Goal: Task Accomplishment & Management: Use online tool/utility

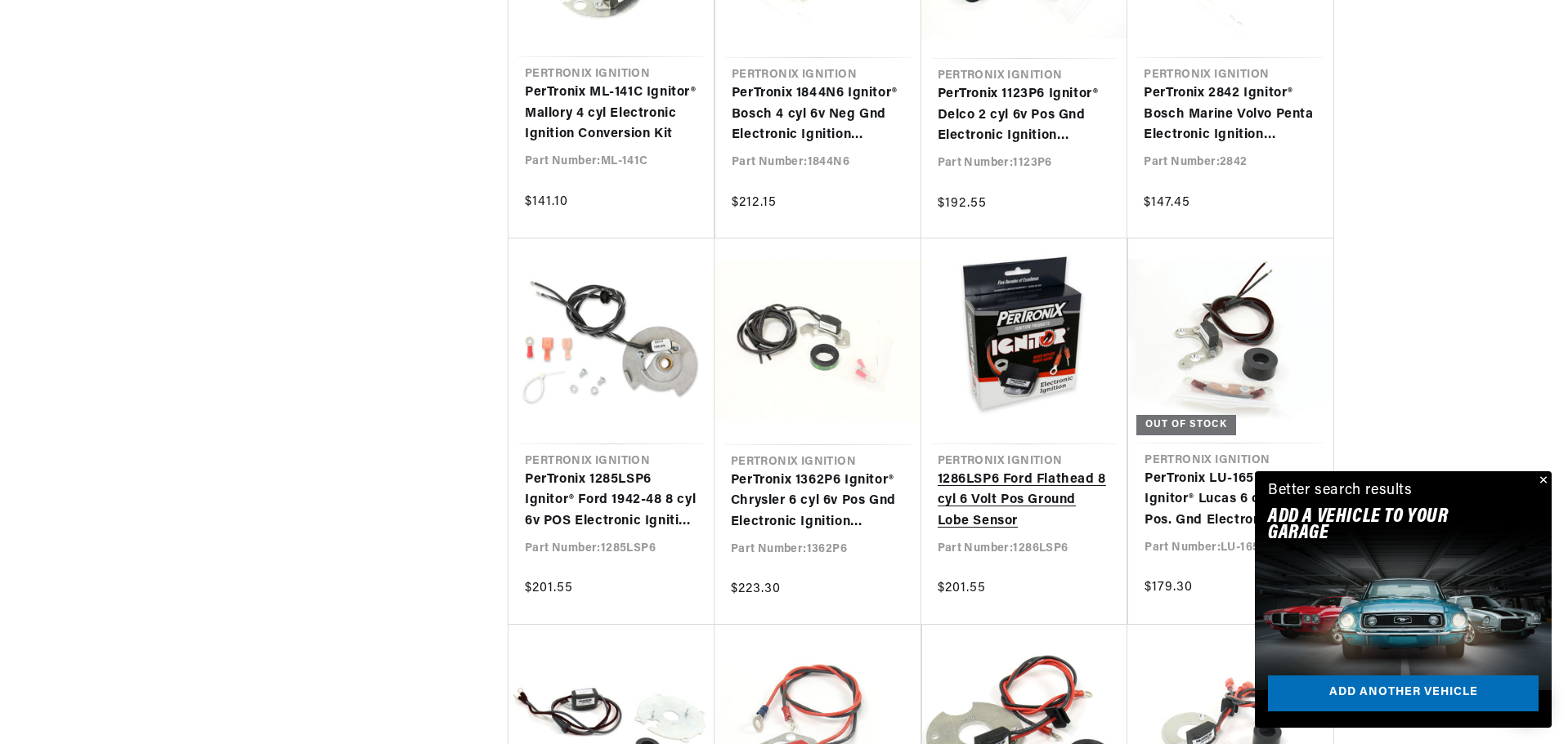
scroll to position [4575, 0]
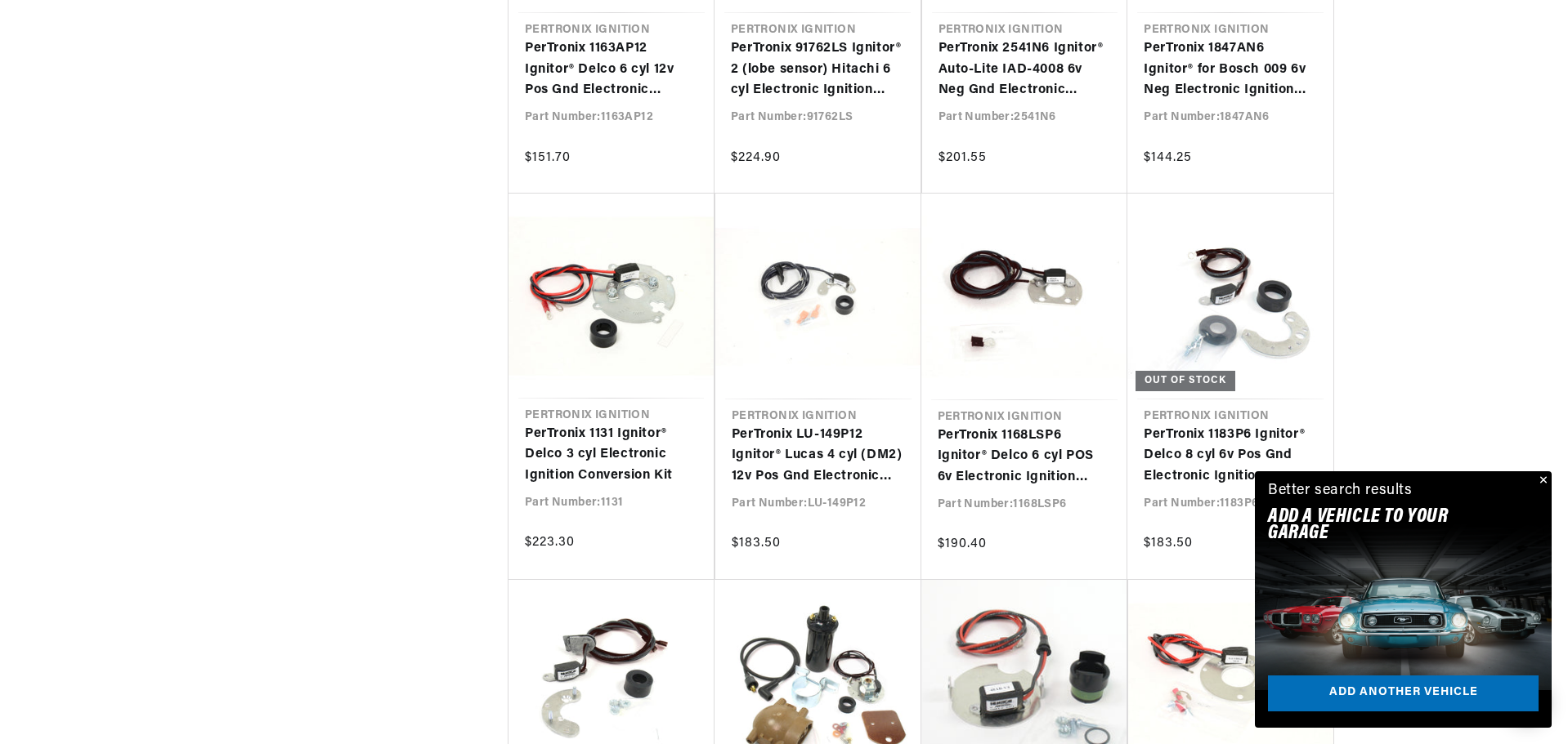
drag, startPoint x: 1543, startPoint y: 477, endPoint x: 1510, endPoint y: 469, distance: 34.0
click at [1543, 477] on button "Close" at bounding box center [1541, 480] width 20 height 20
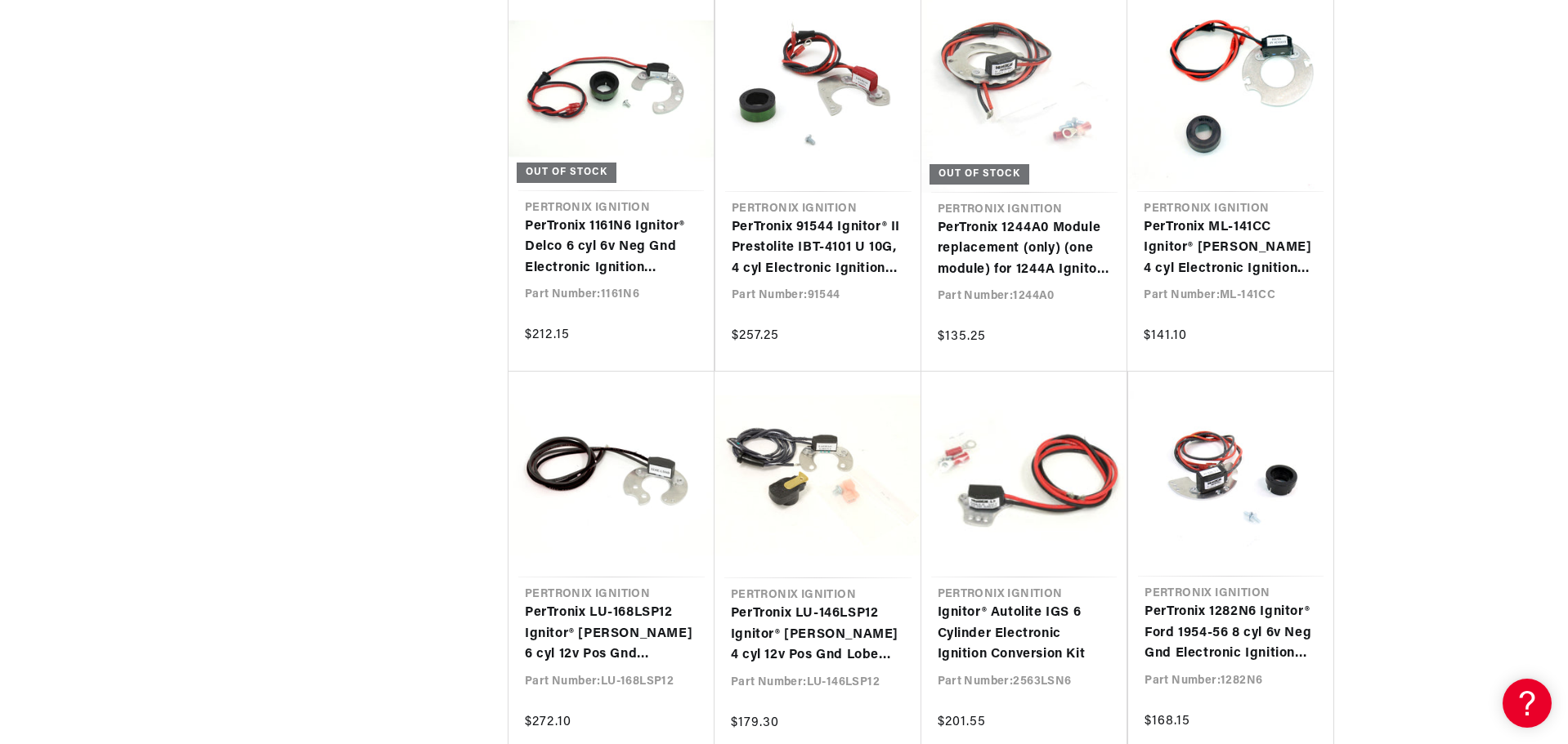
scroll to position [8904, 0]
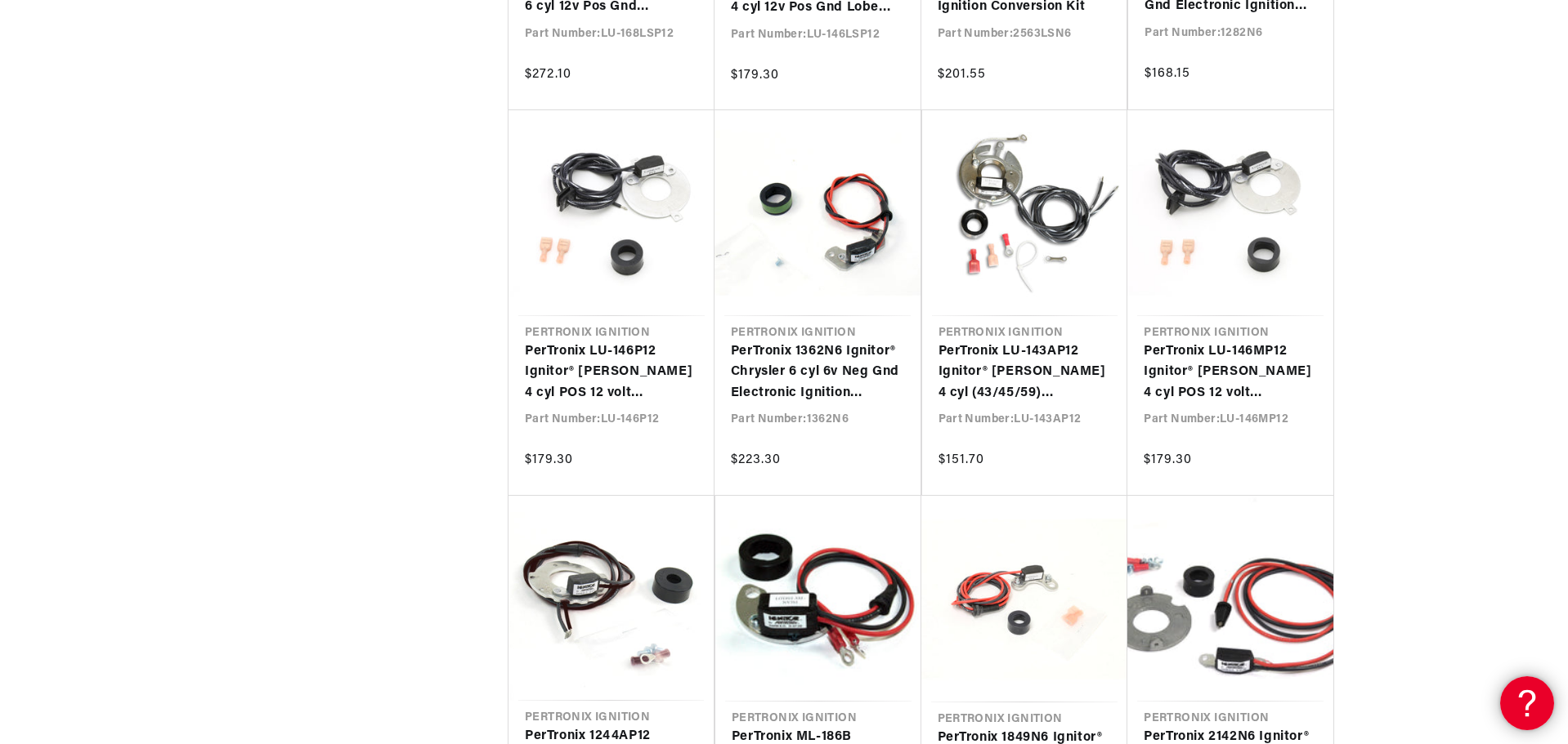
click at [1520, 701] on icon at bounding box center [1524, 701] width 25 height 122
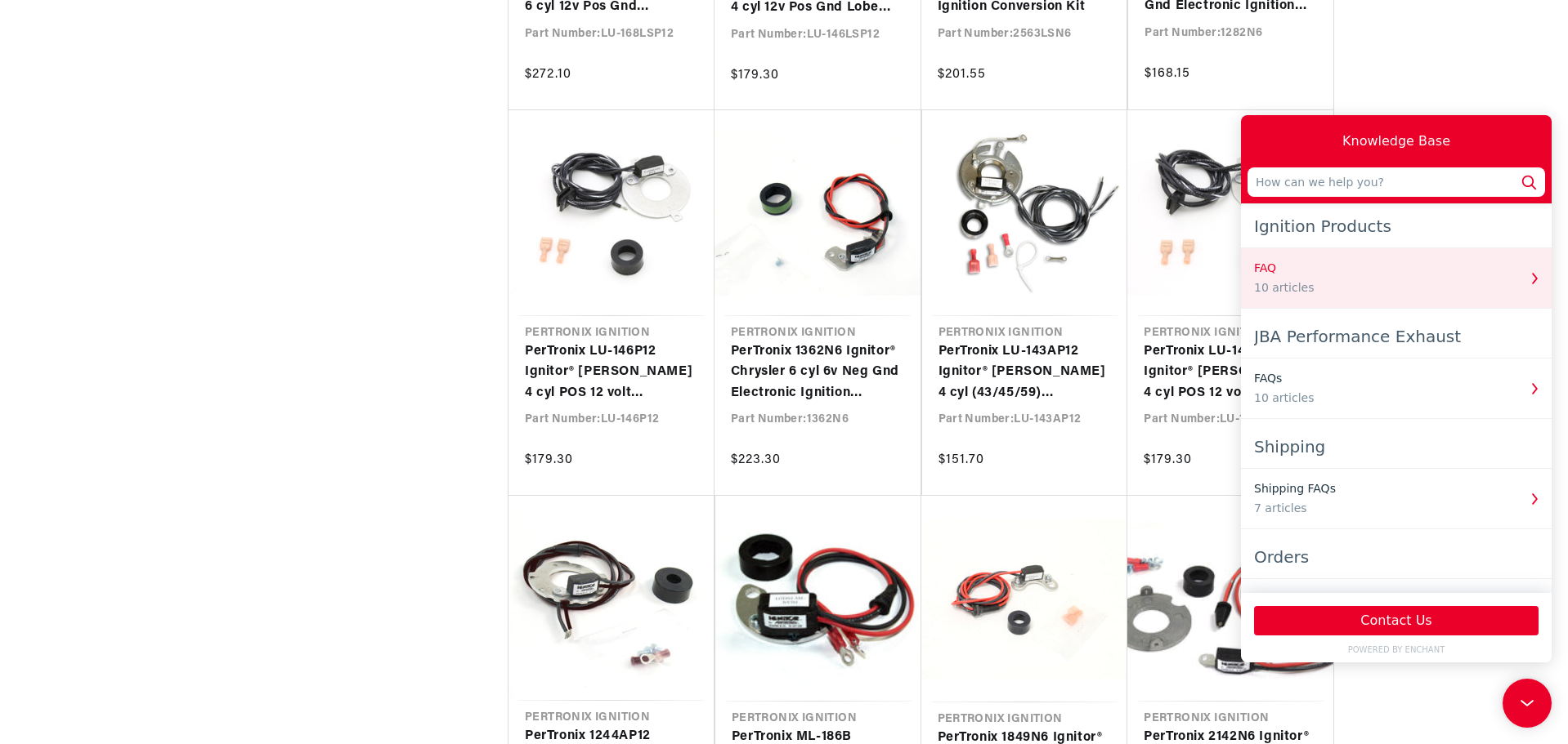
click at [1274, 284] on div "10 articles" at bounding box center [1385, 288] width 263 height 17
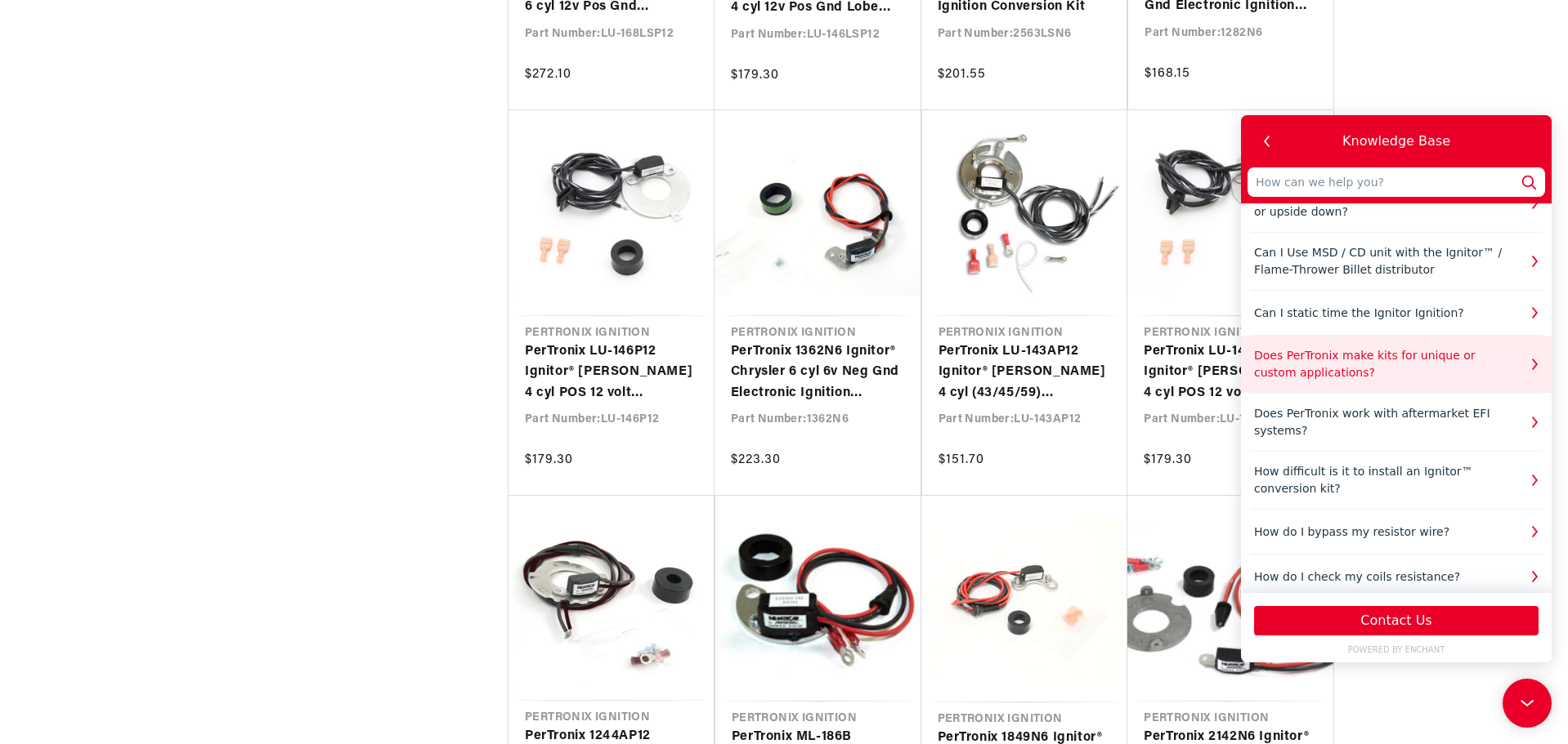
scroll to position [8987, 0]
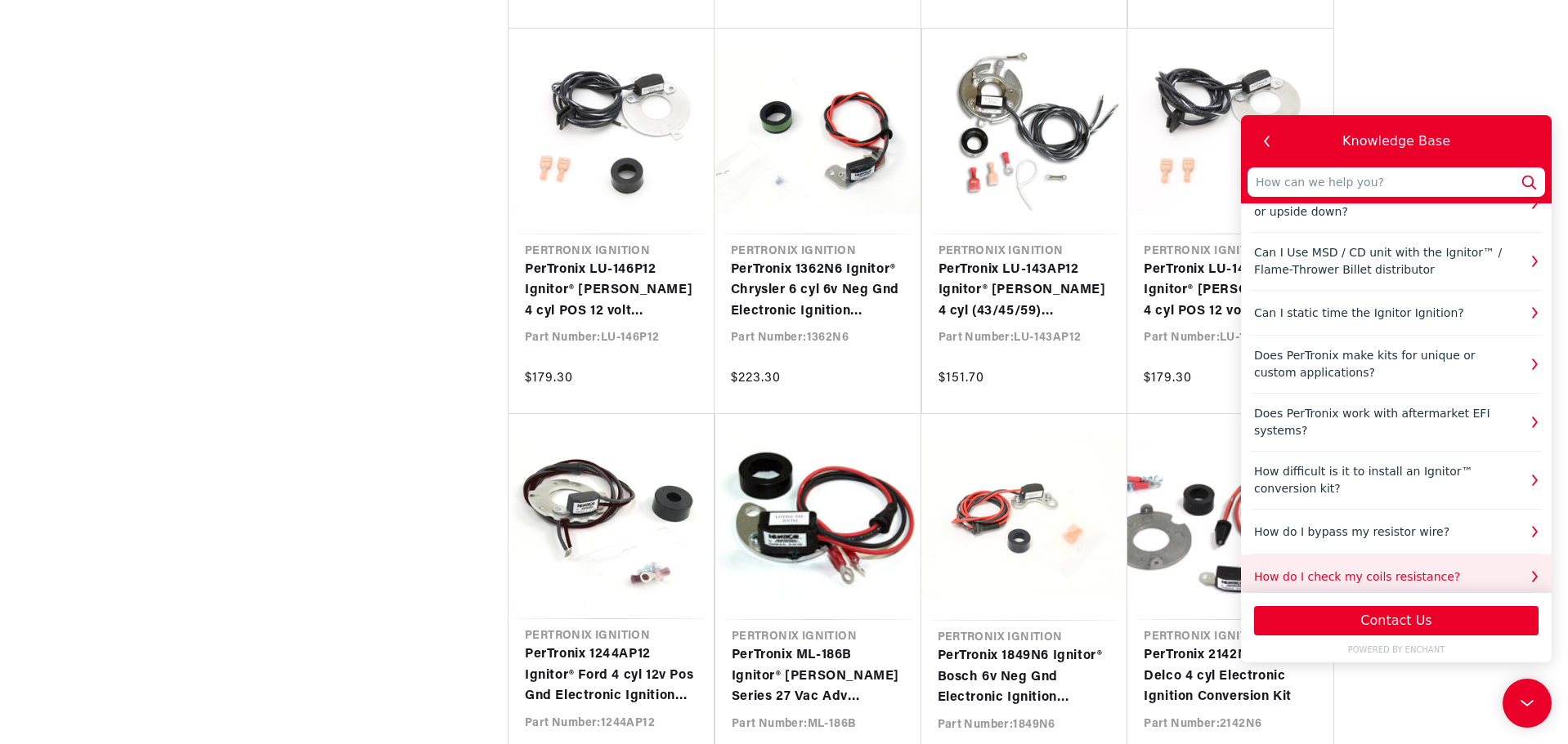
click at [1413, 569] on div "How do I check my coils resistance?" at bounding box center [1385, 577] width 263 height 17
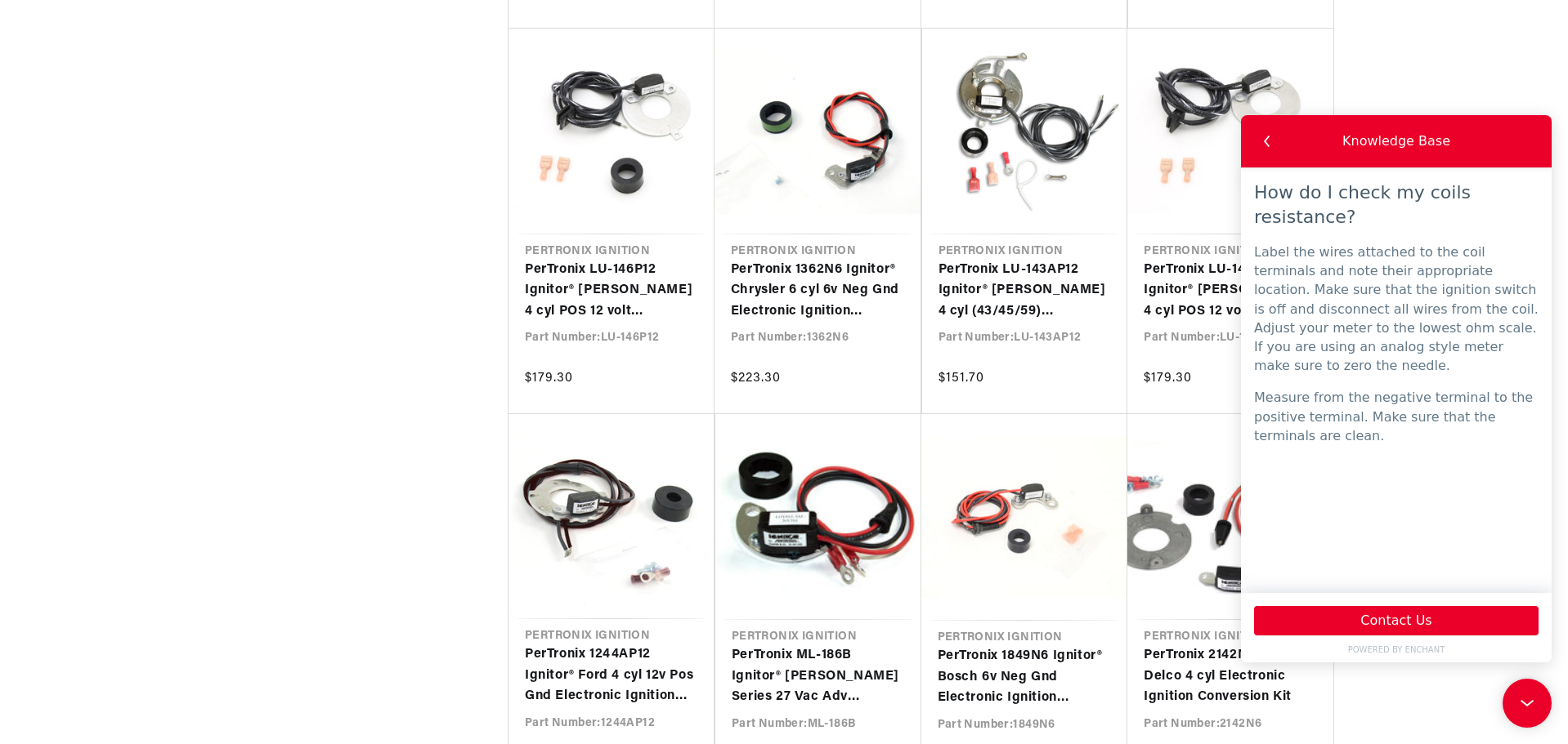
click at [1261, 135] on icon "button" at bounding box center [1267, 141] width 21 height 21
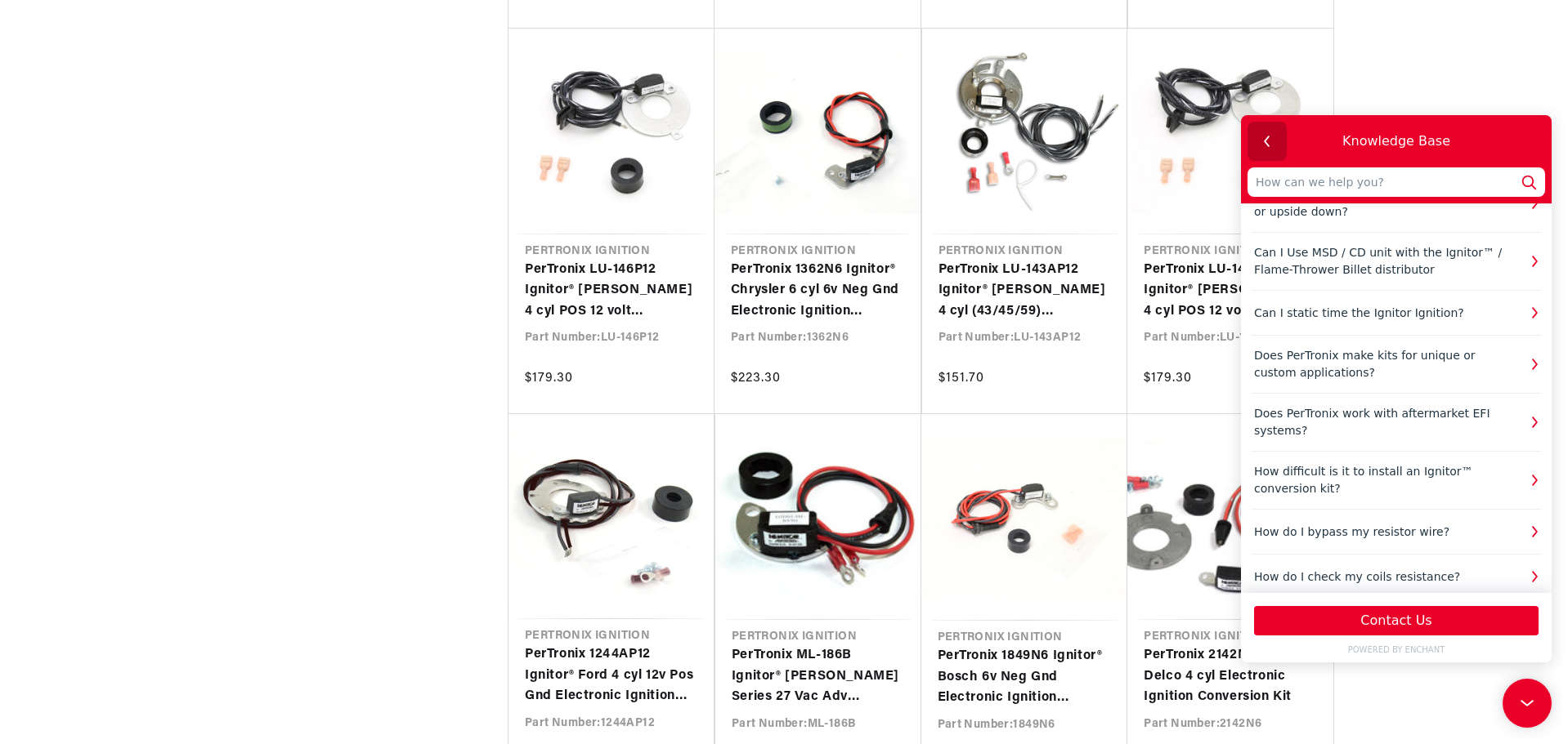
click at [1266, 140] on use "button" at bounding box center [1266, 140] width 6 height 10
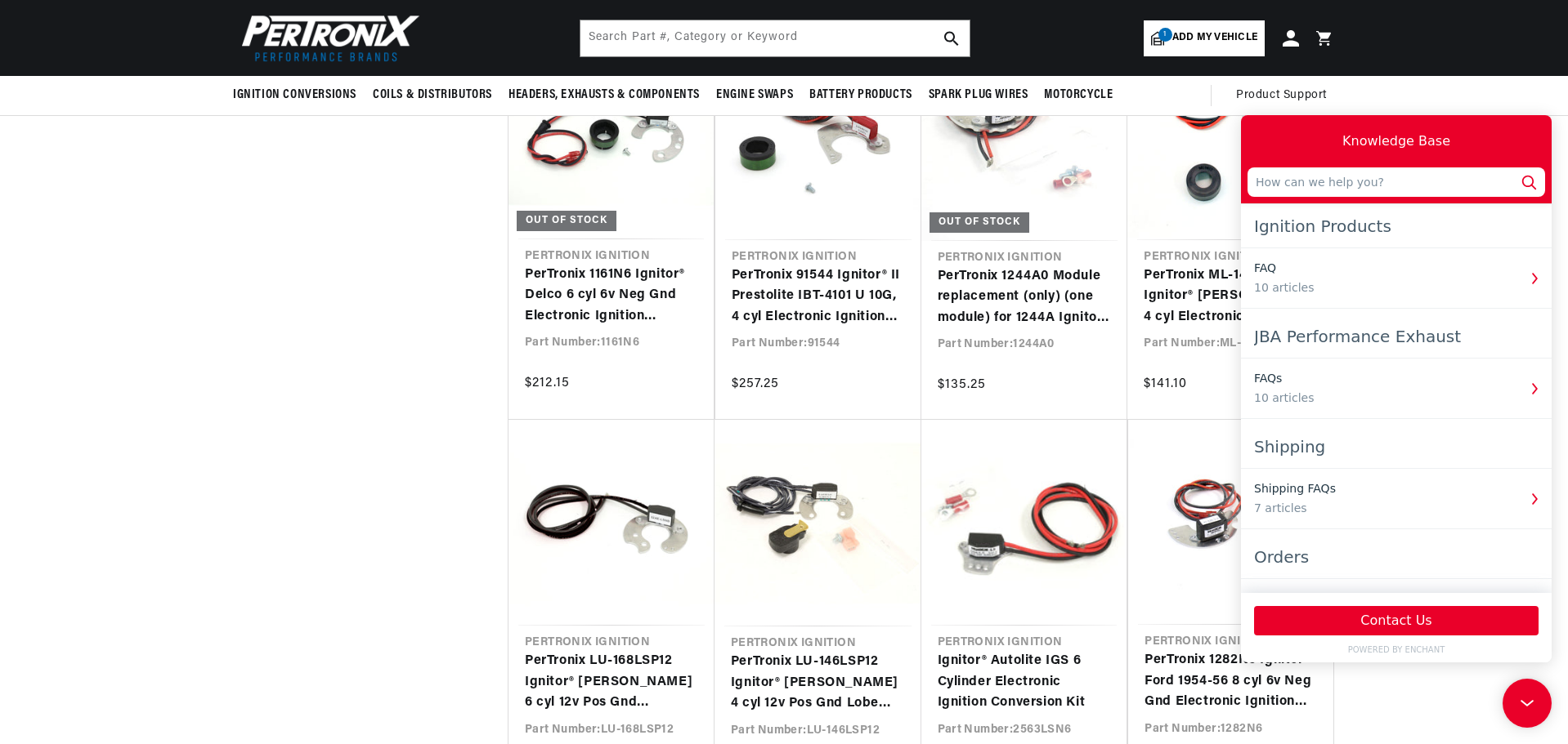
scroll to position [8088, 0]
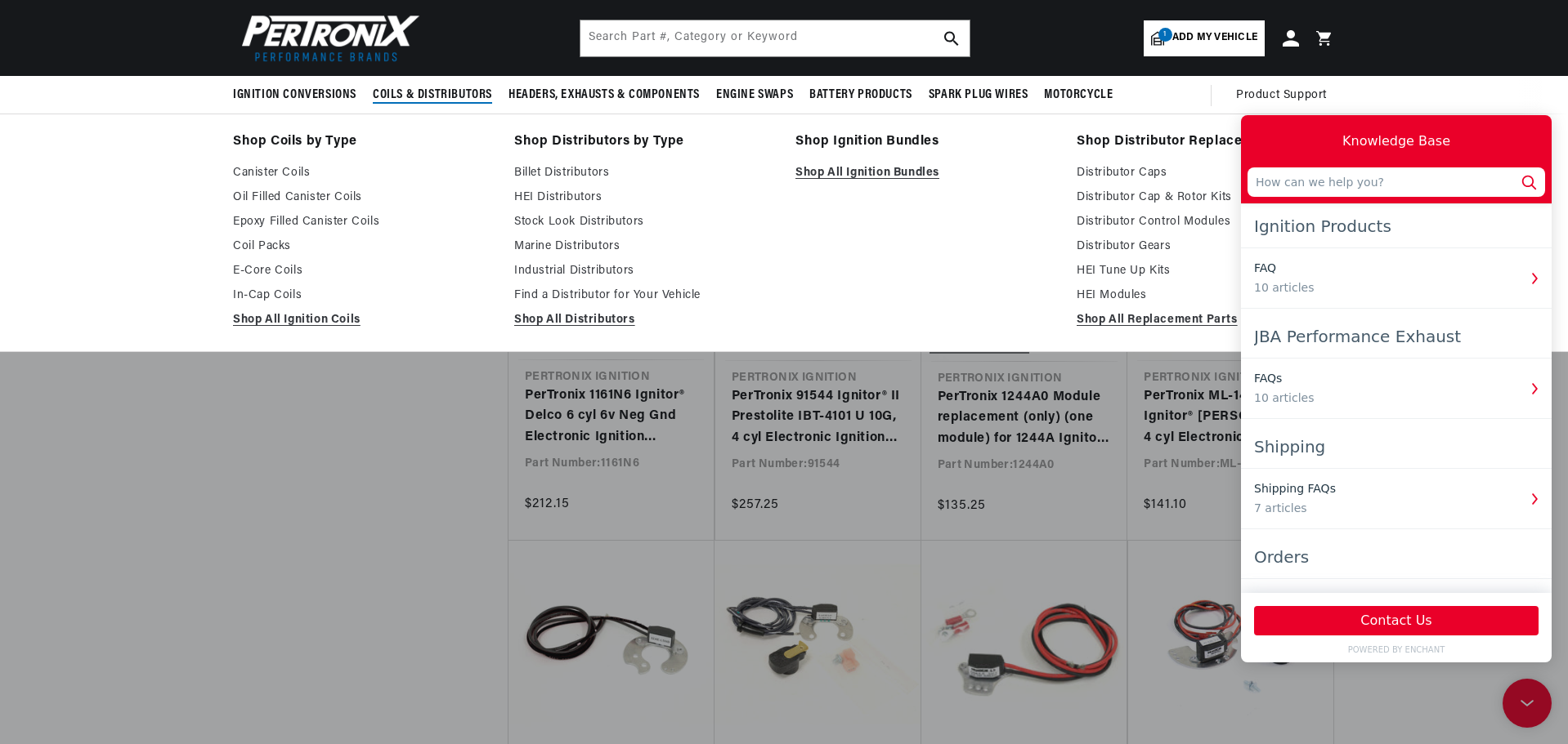
click at [418, 89] on span "Coils & Distributors" at bounding box center [432, 95] width 119 height 17
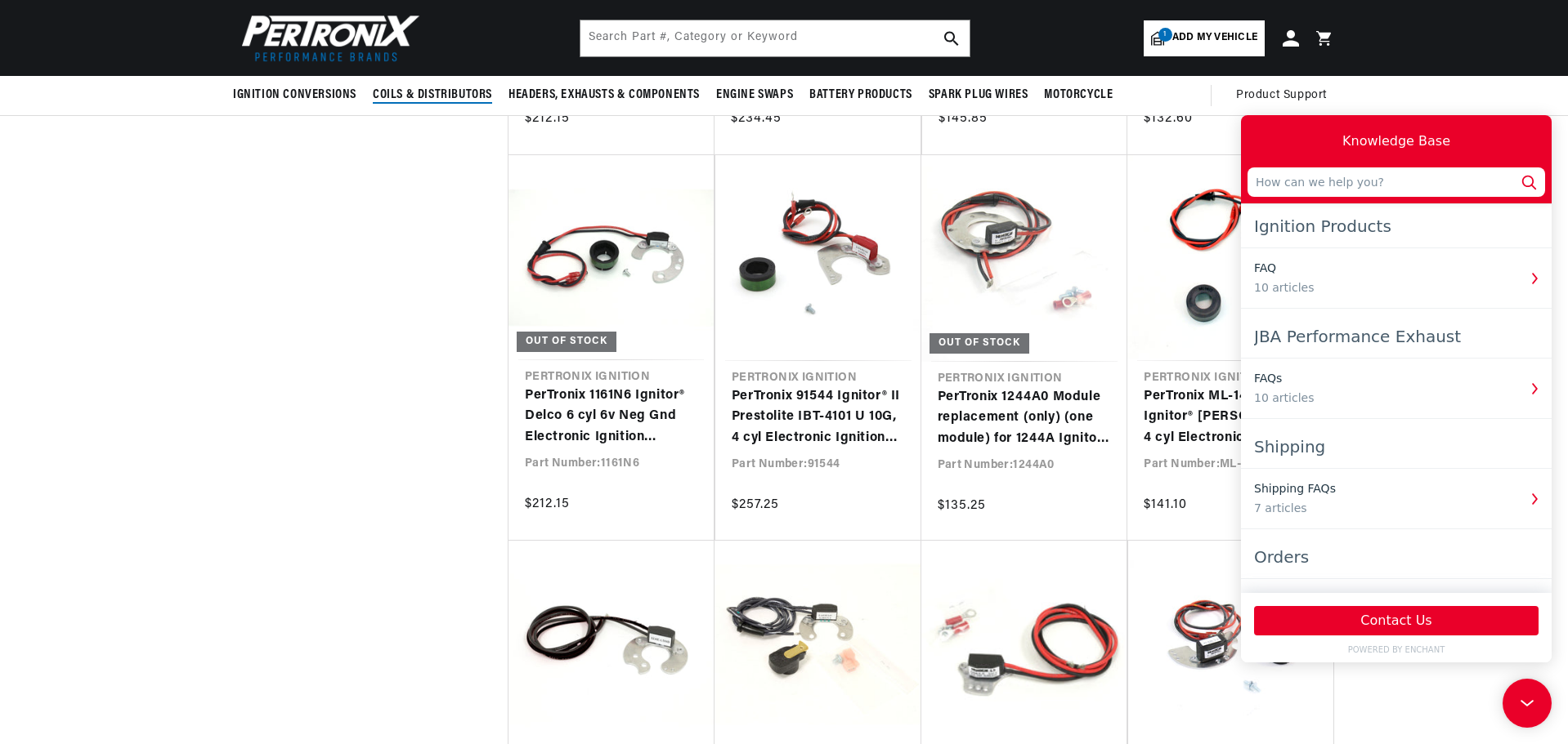
scroll to position [0, 611]
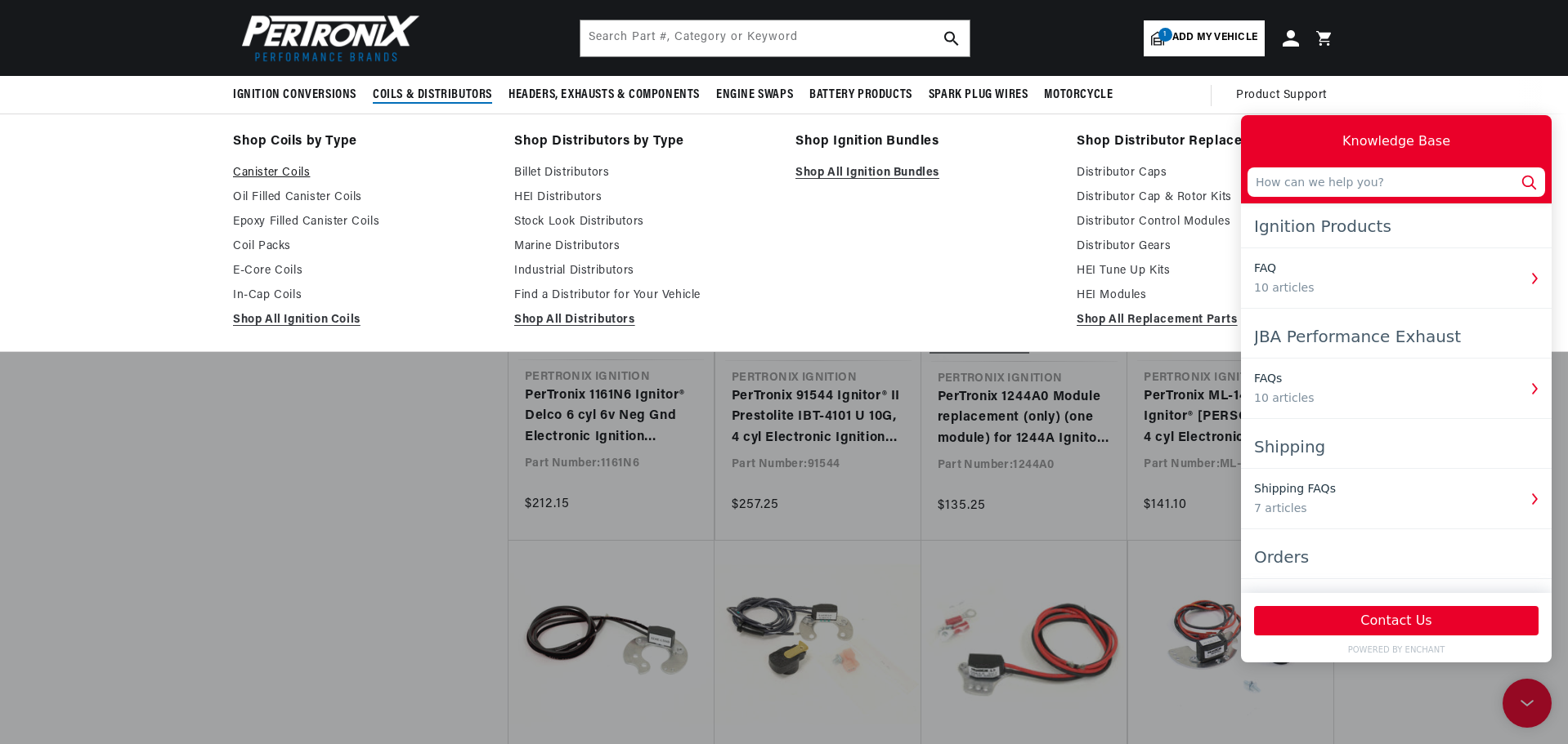
click at [254, 173] on link "Canister Coils" at bounding box center [362, 173] width 259 height 20
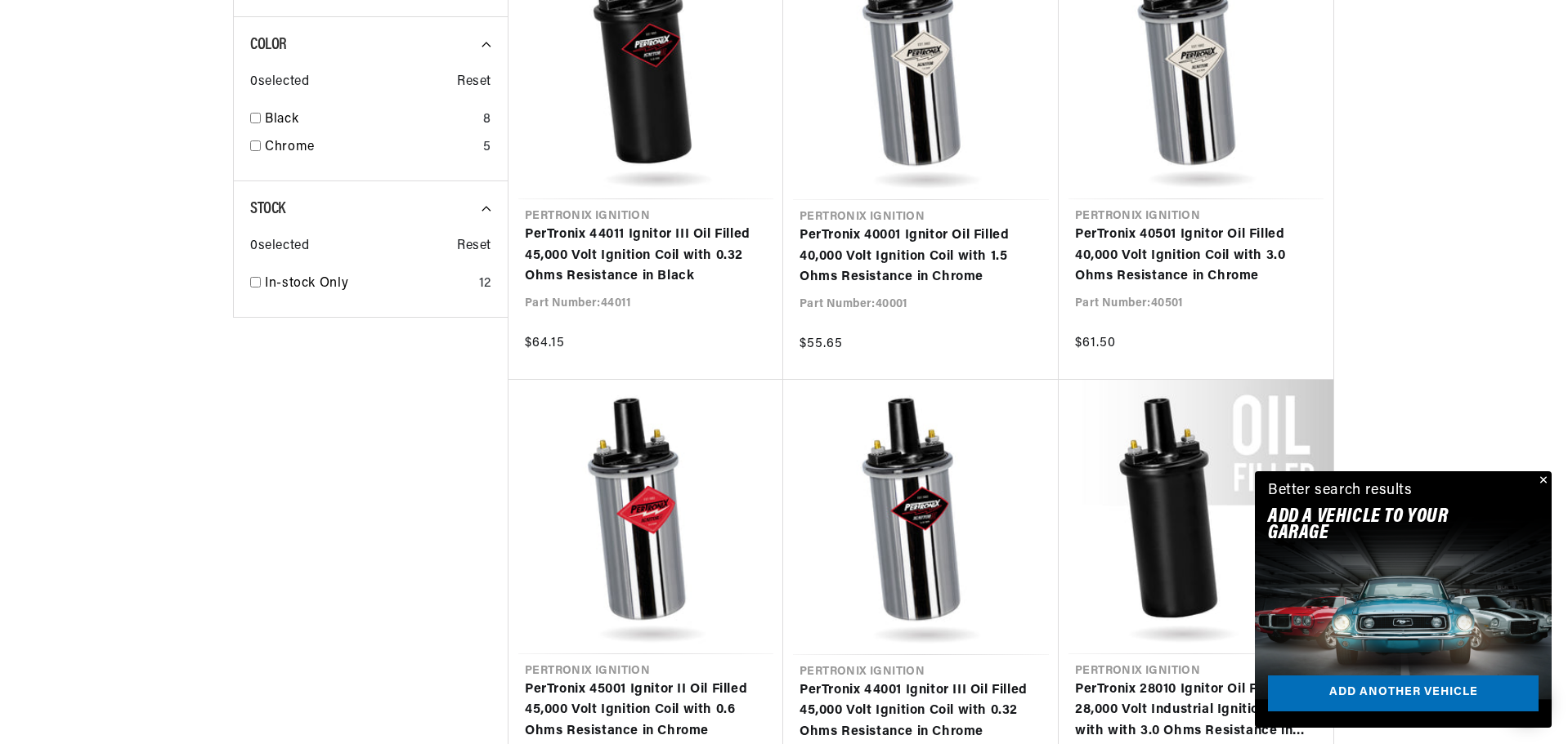
scroll to position [1798, 0]
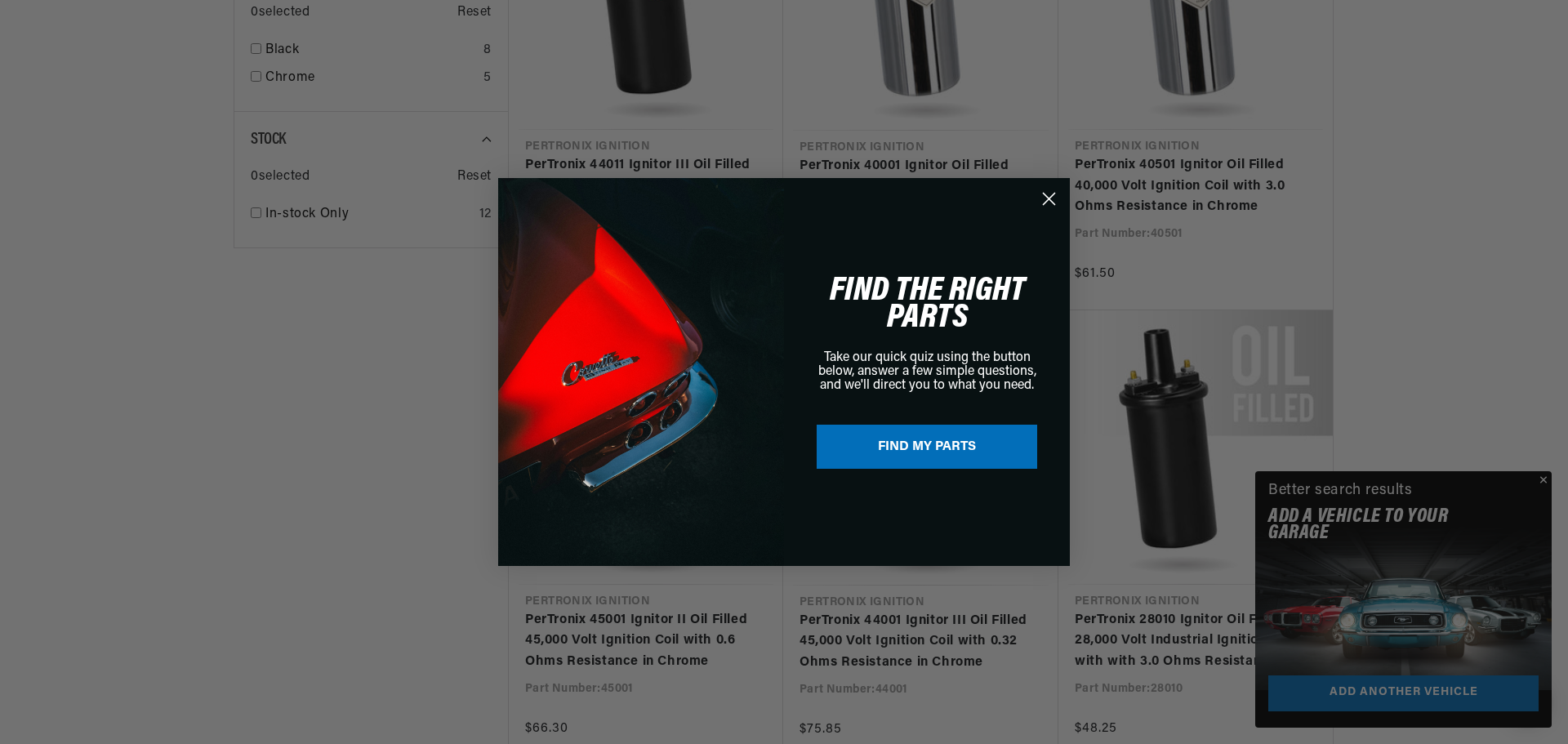
drag, startPoint x: 1538, startPoint y: 480, endPoint x: 1446, endPoint y: 468, distance: 92.8
click at [1537, 480] on div "Close dialog FIND THE RIGHT PARTS Take our quick quiz using the button below, a…" at bounding box center [784, 372] width 1568 height 744
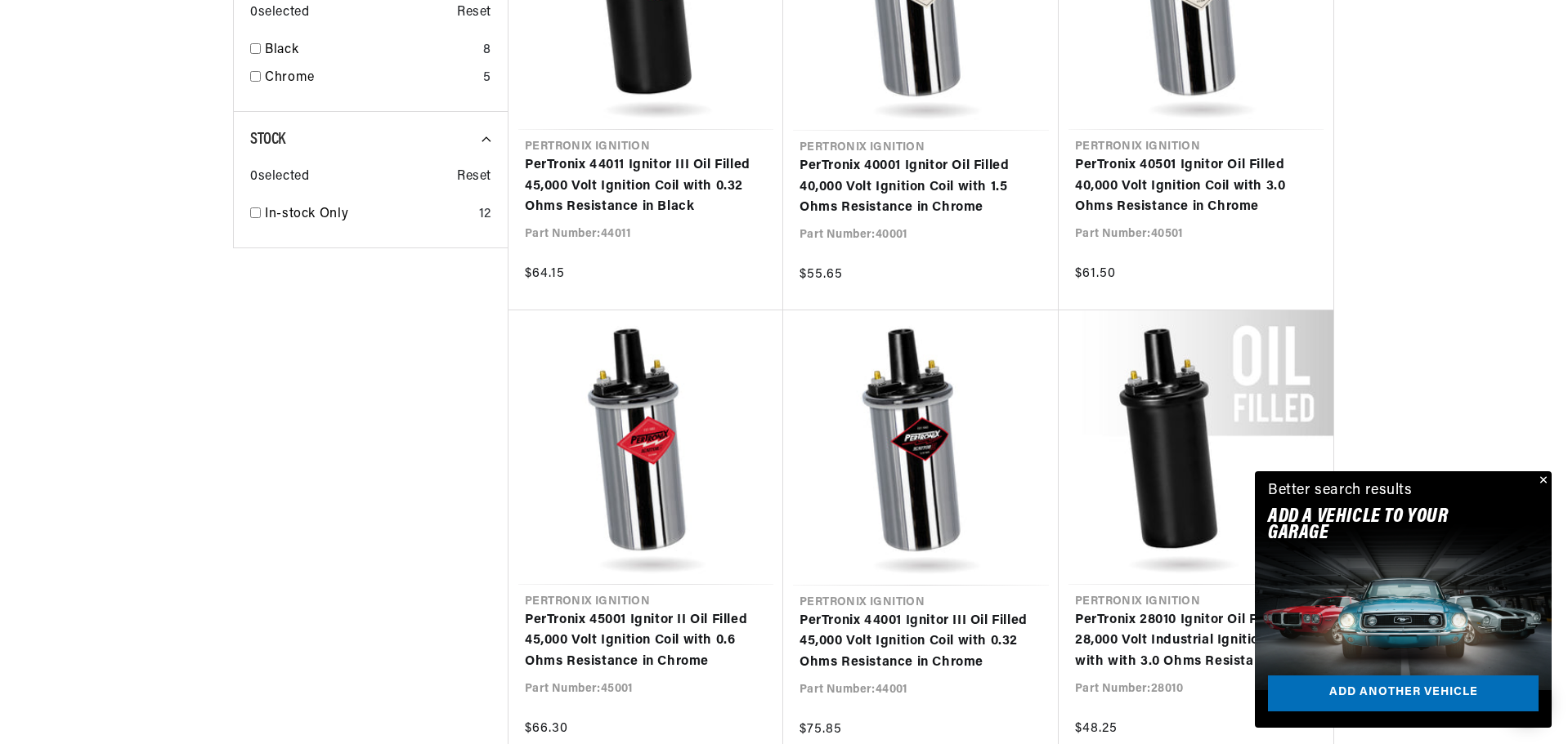
click at [1541, 477] on button "Close" at bounding box center [1541, 480] width 20 height 20
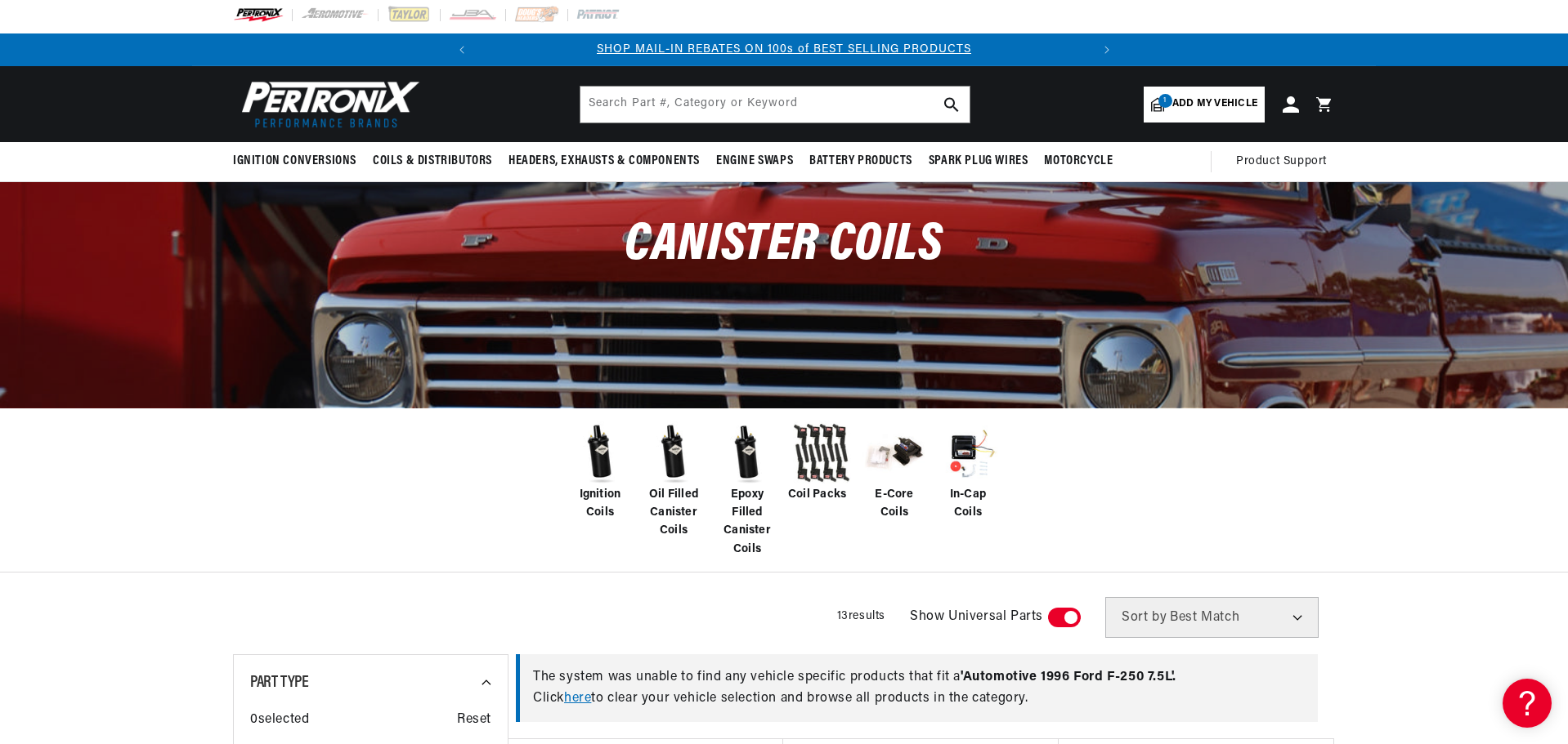
scroll to position [0, 0]
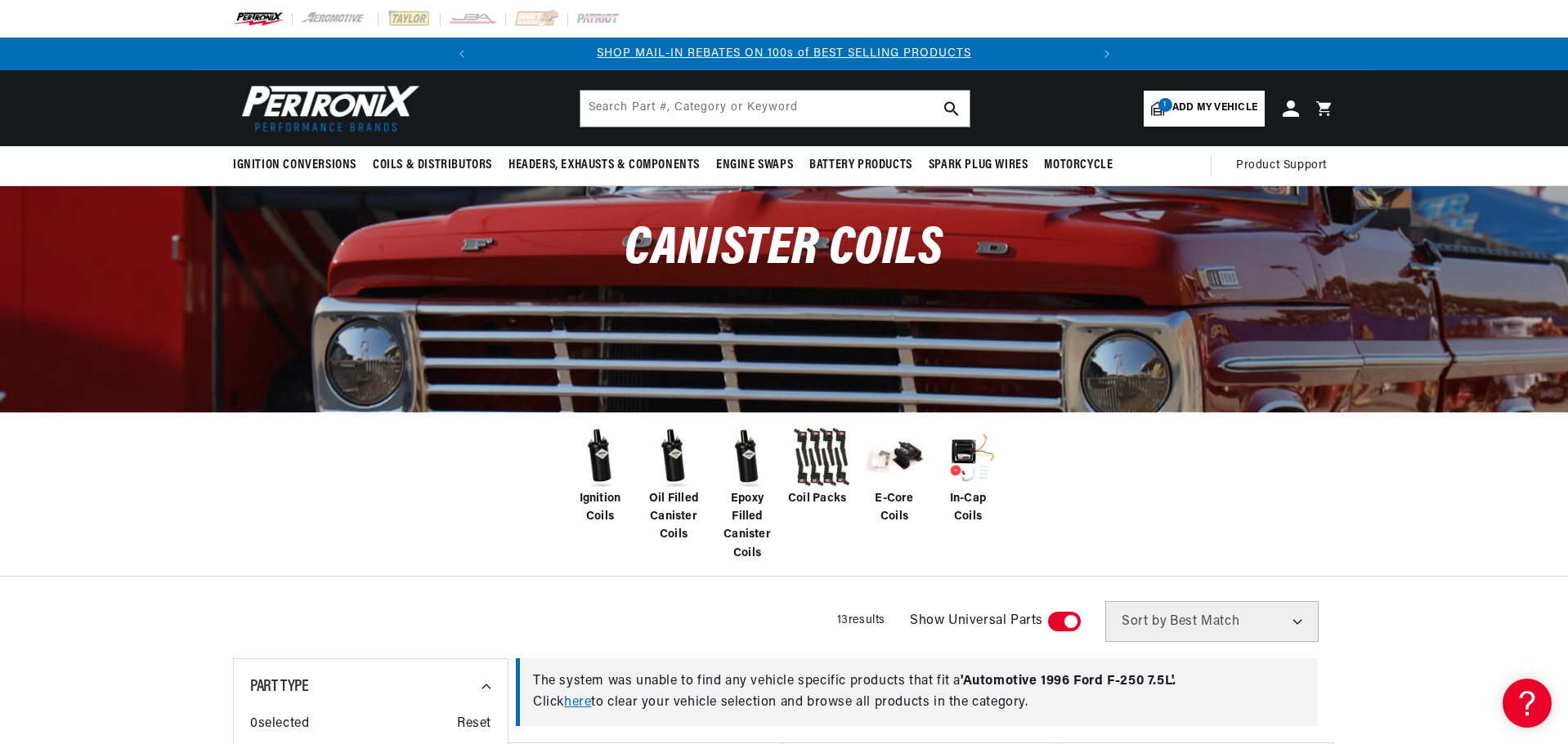
click at [601, 473] on img at bounding box center [600, 457] width 66 height 65
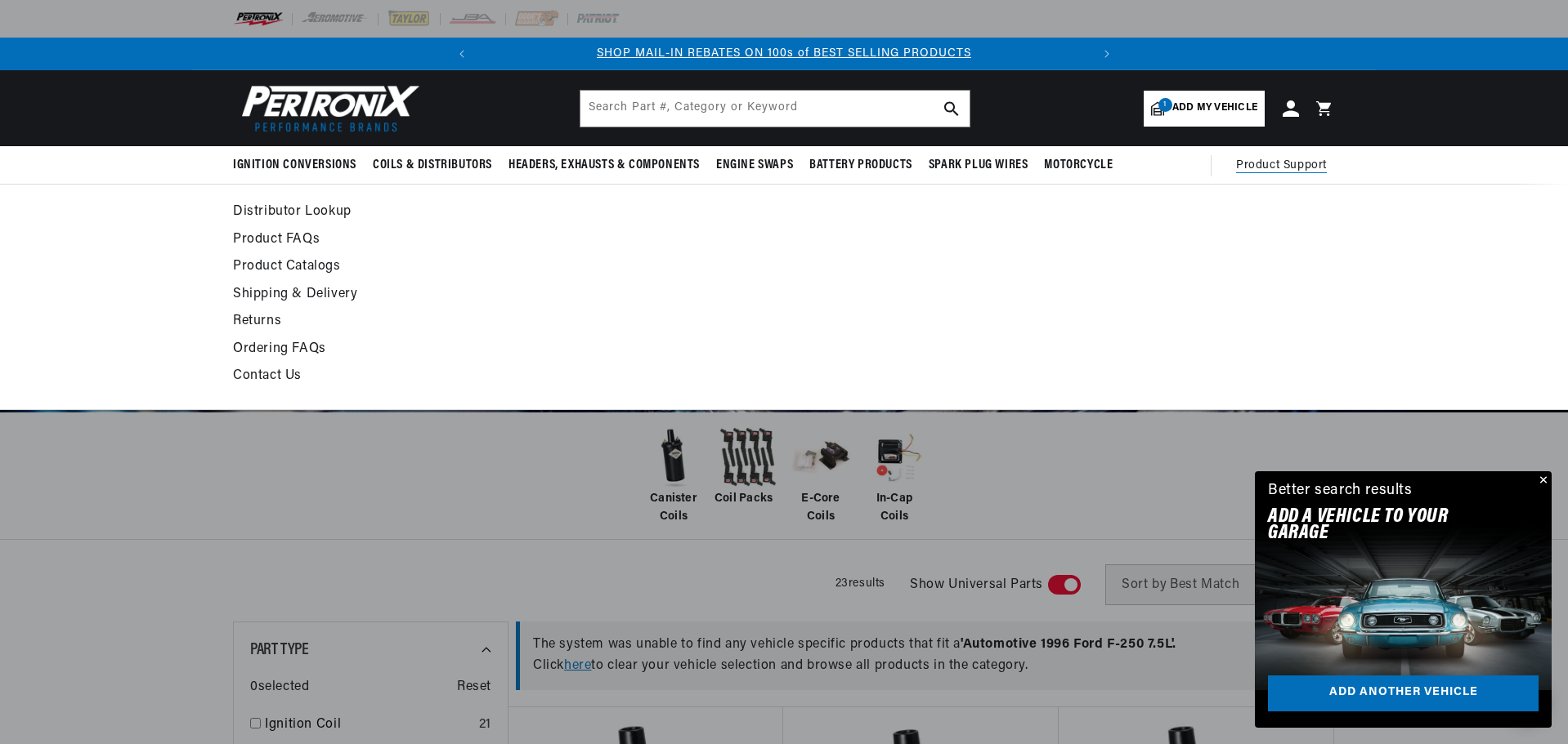
click at [1279, 169] on span "Product Support" at bounding box center [1281, 165] width 91 height 18
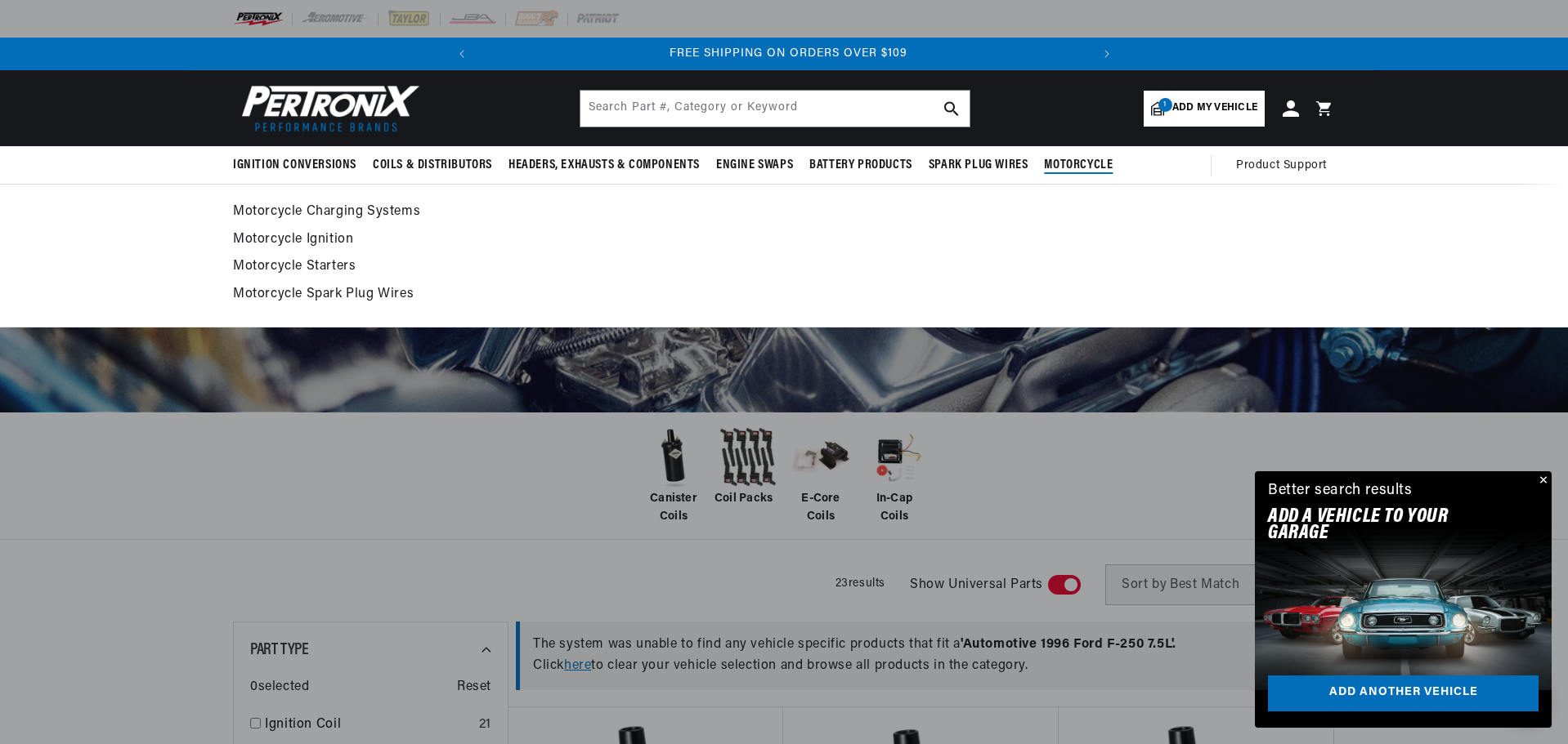
scroll to position [0, 611]
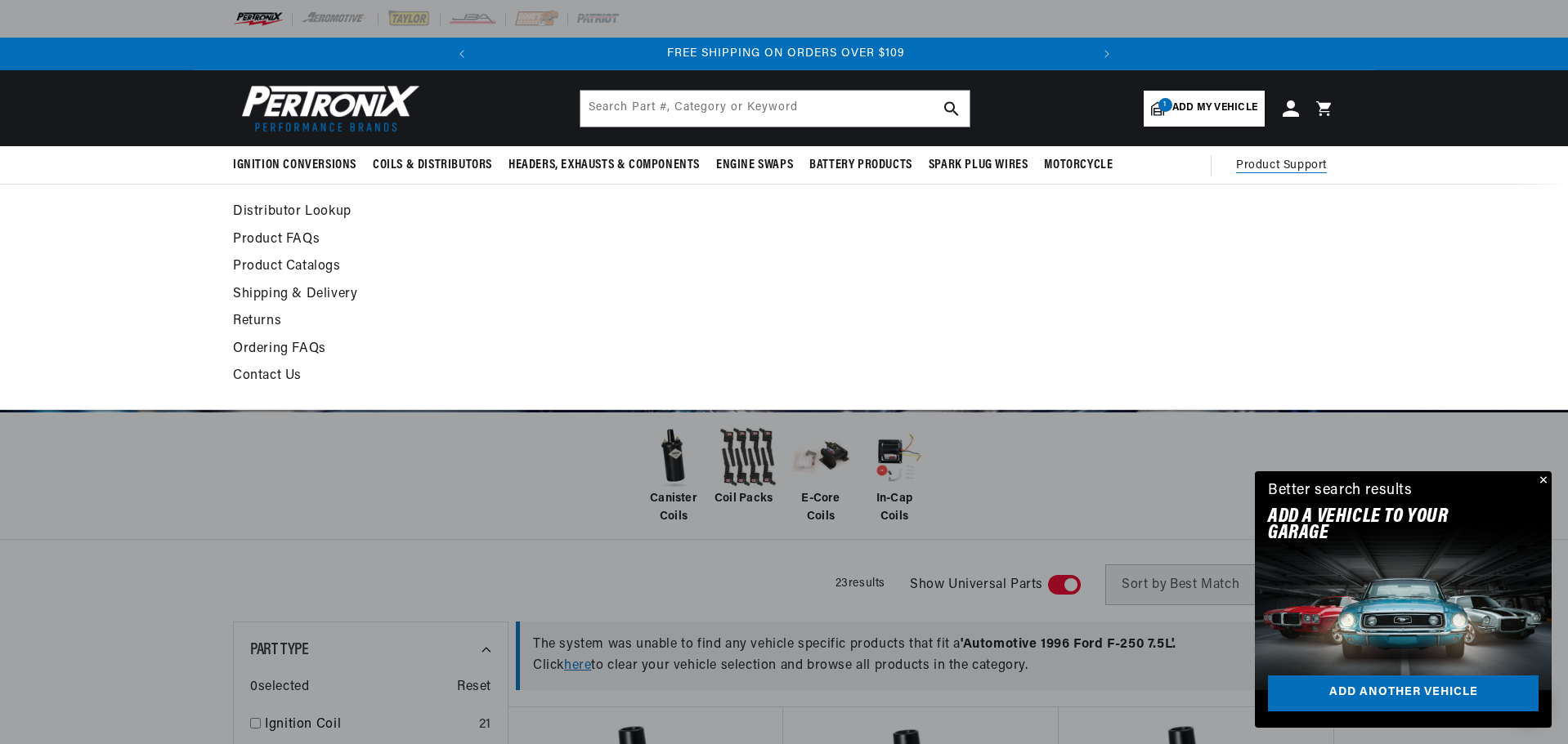
click at [1258, 168] on span "Product Support" at bounding box center [1281, 165] width 91 height 18
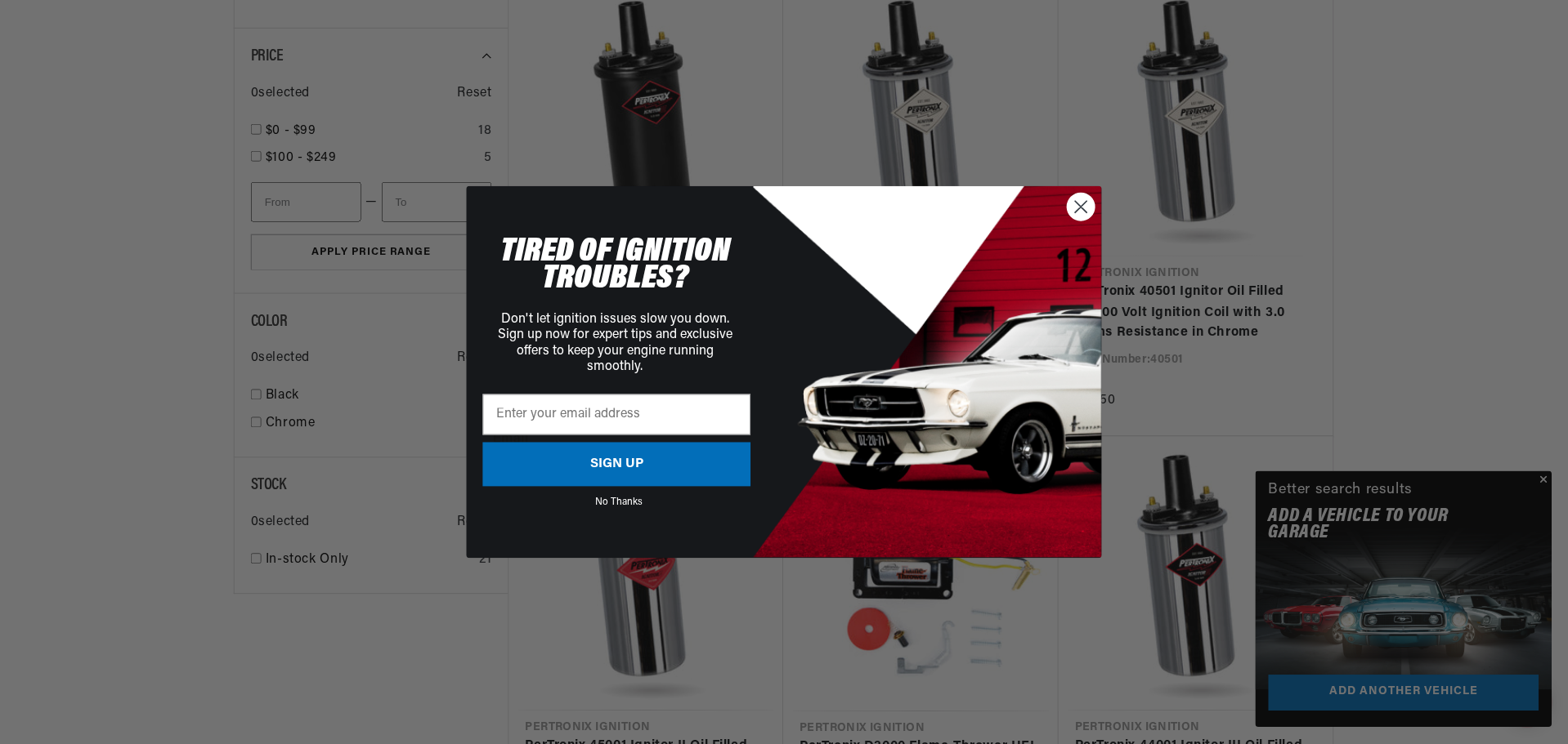
scroll to position [0, 0]
click at [1548, 477] on div "Close dialog TIRED OF IGNITION TROUBLES? Don't let ignition issues slow you dow…" at bounding box center [784, 372] width 1570 height 744
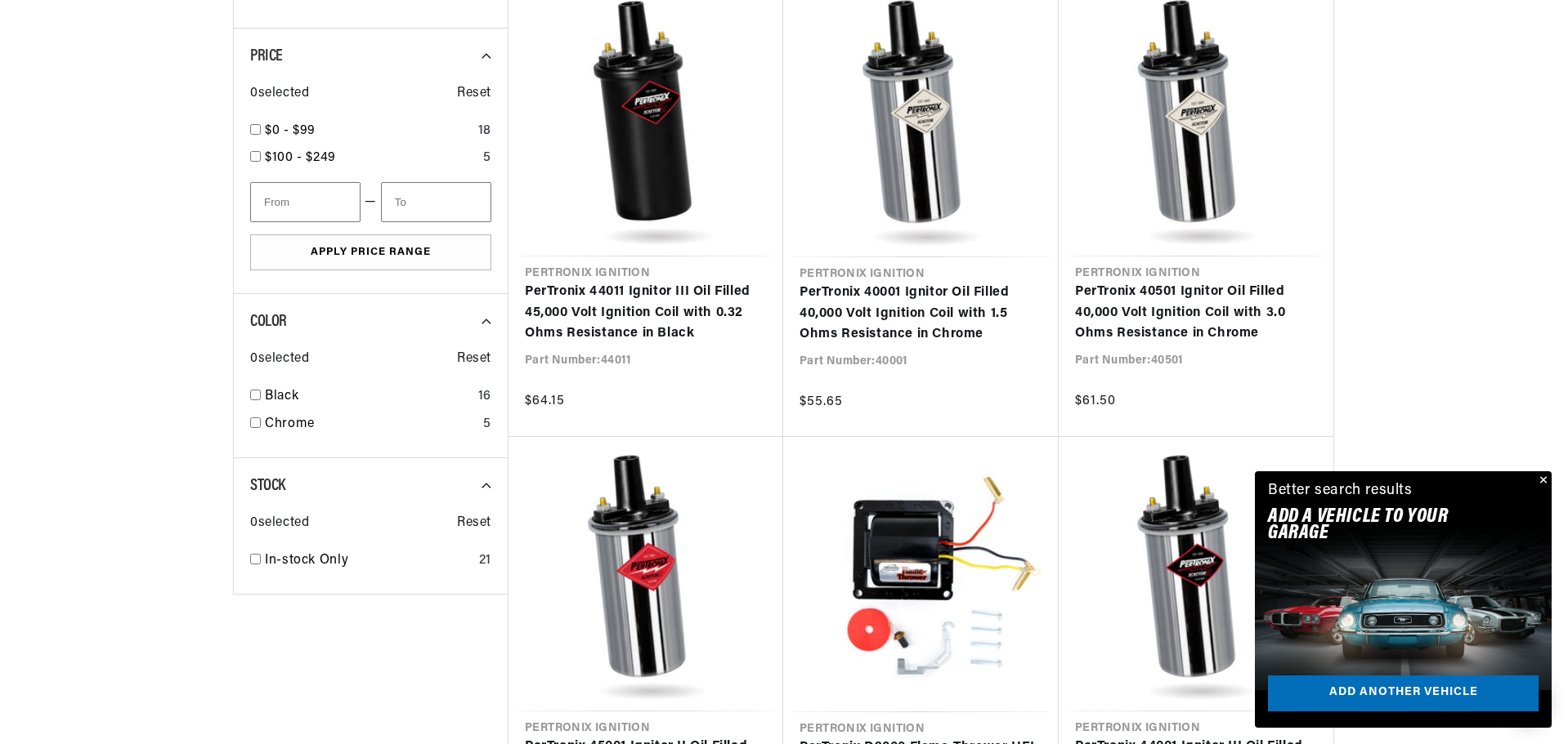
click at [1541, 476] on button "Close" at bounding box center [1541, 480] width 20 height 20
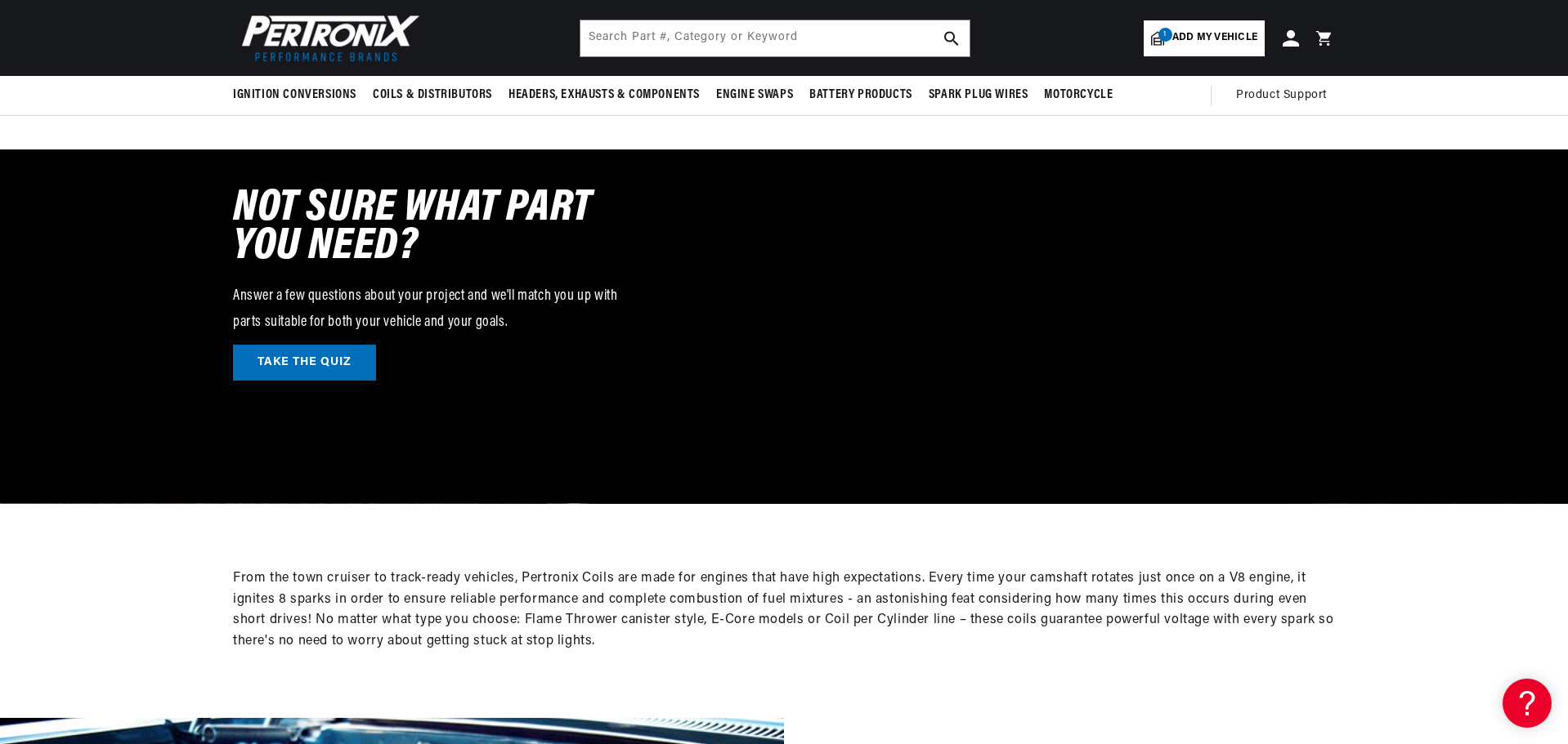
click at [298, 359] on link "TAKE THE QUIZ" at bounding box center [305, 362] width 143 height 37
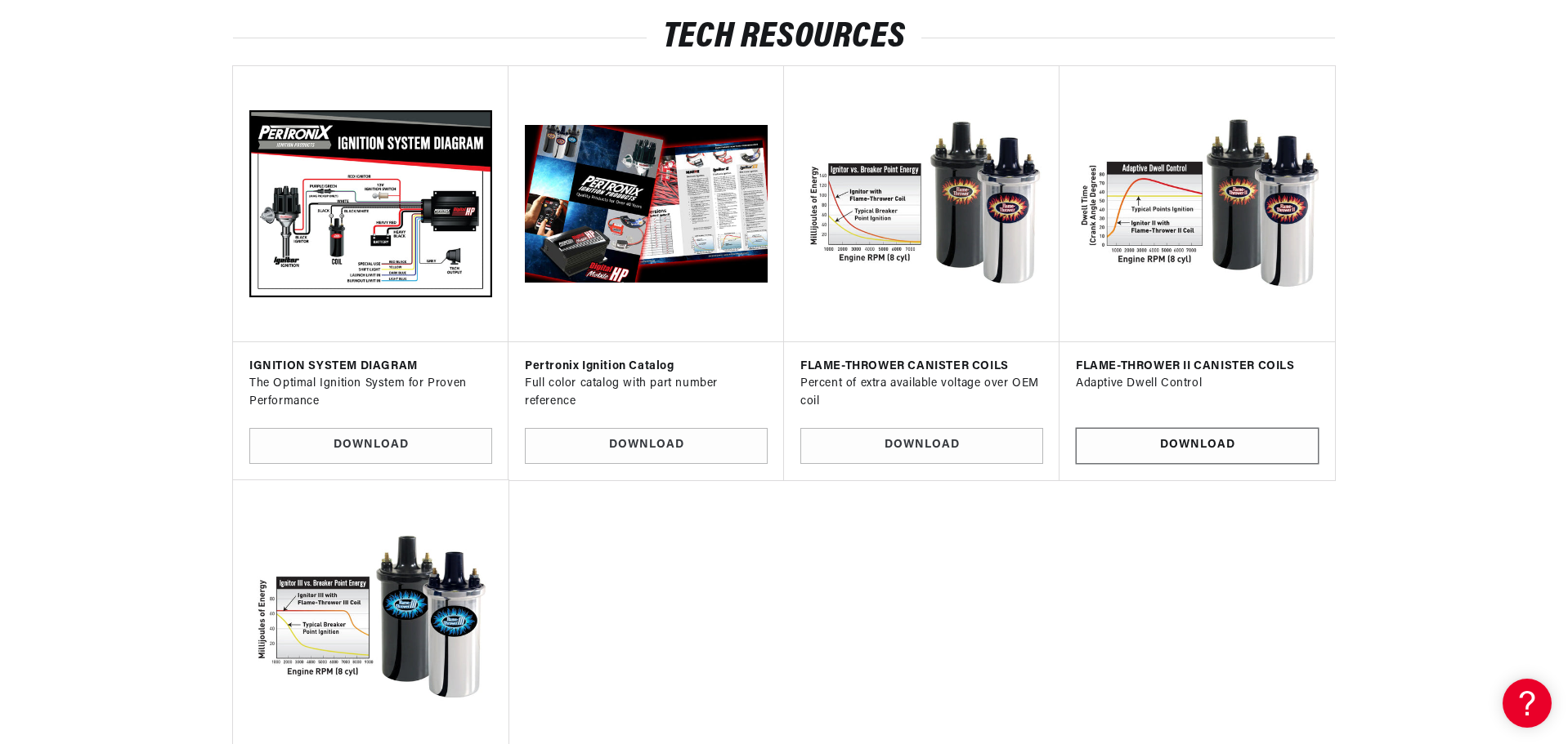
scroll to position [0, 242]
click at [1178, 441] on link "Download" at bounding box center [1196, 446] width 242 height 37
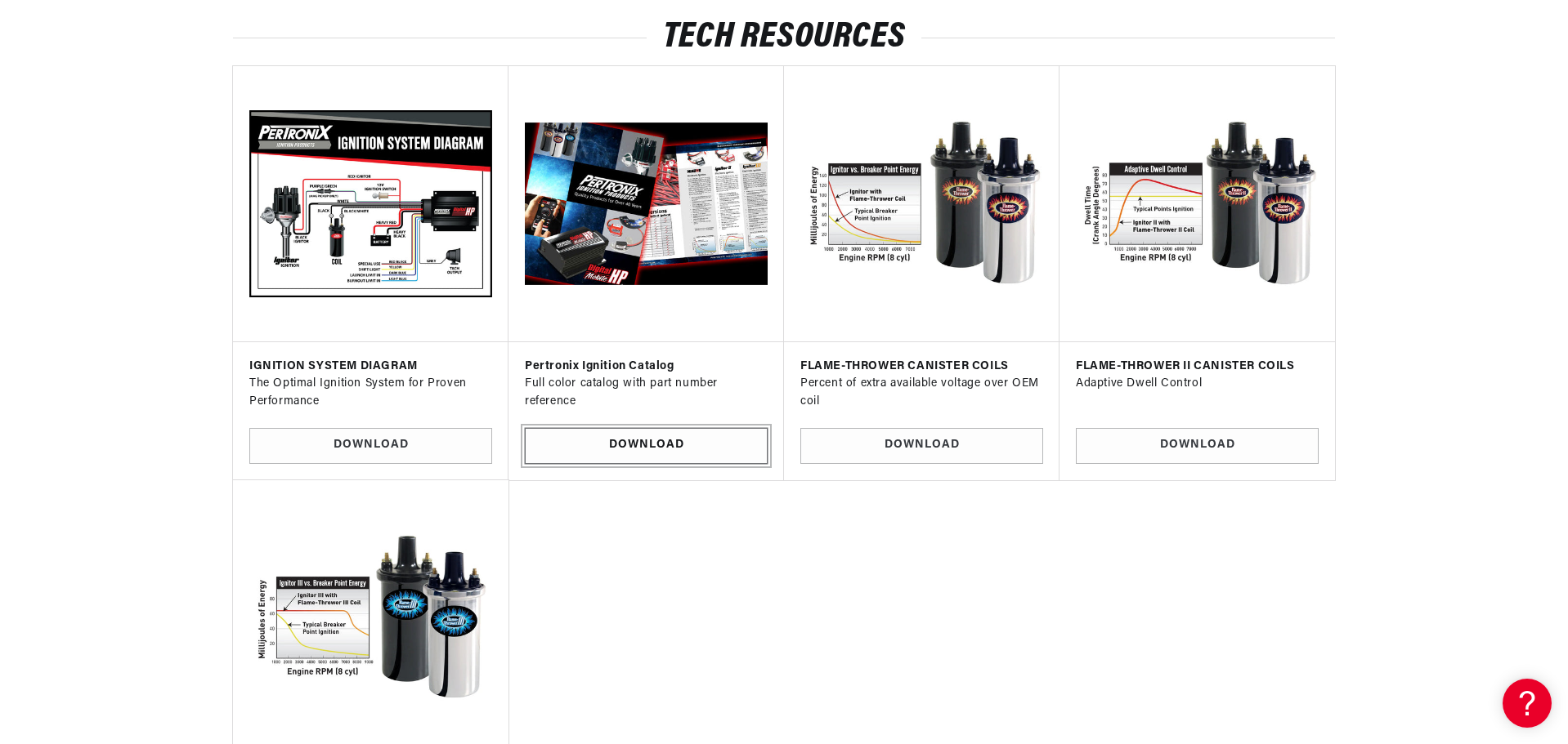
click at [664, 448] on link "Download" at bounding box center [646, 446] width 242 height 37
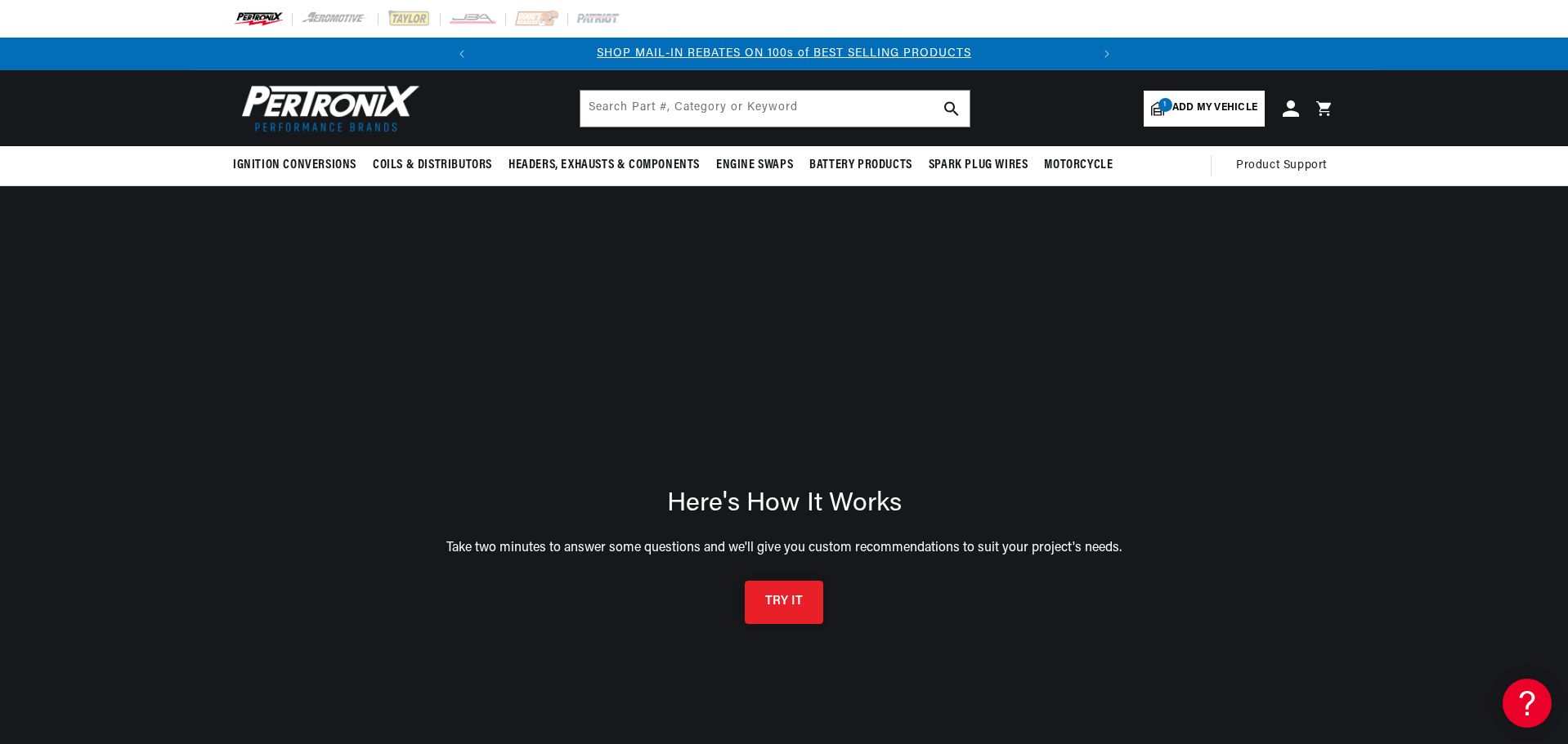
click at [778, 603] on button "TRY IT" at bounding box center [784, 602] width 78 height 43
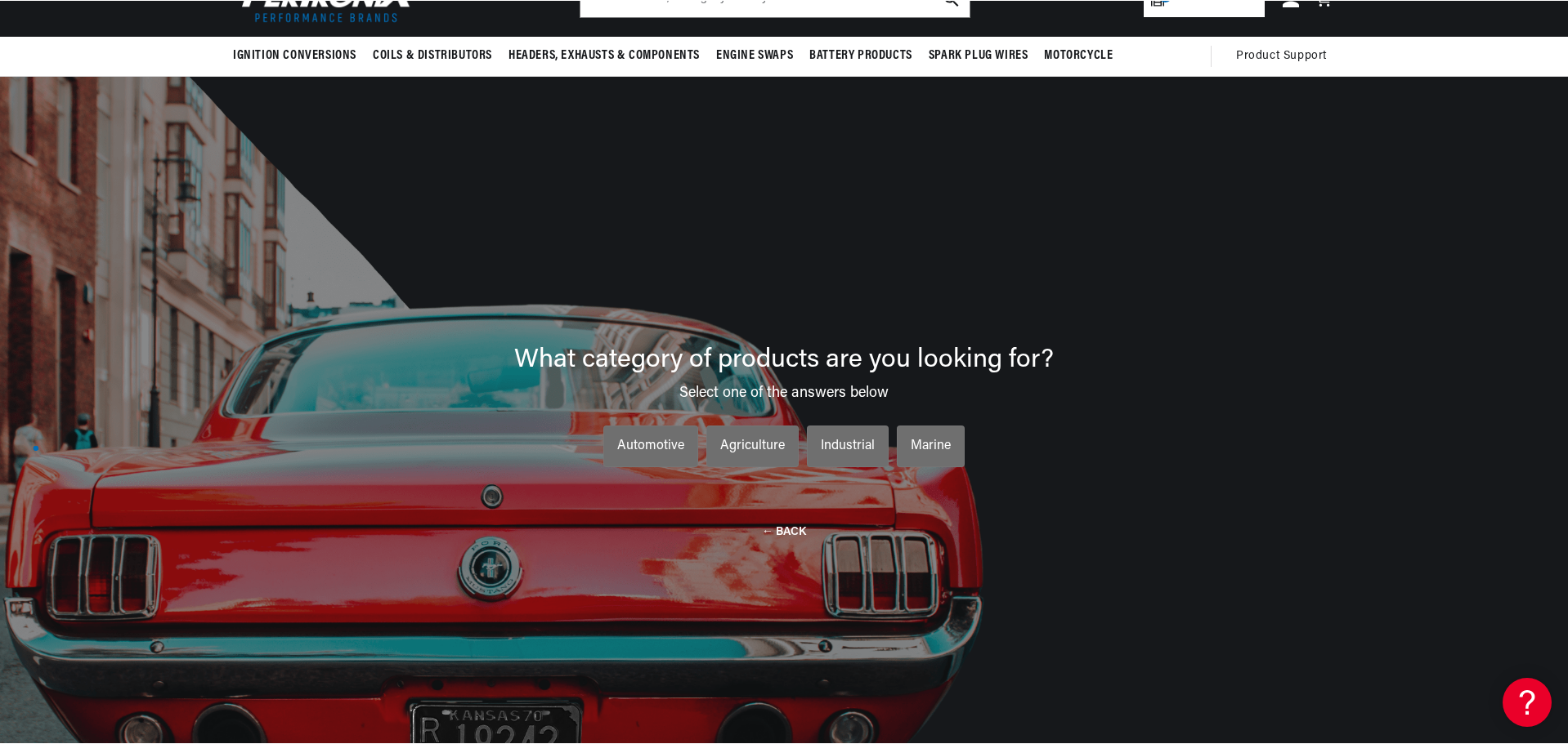
scroll to position [116, 0]
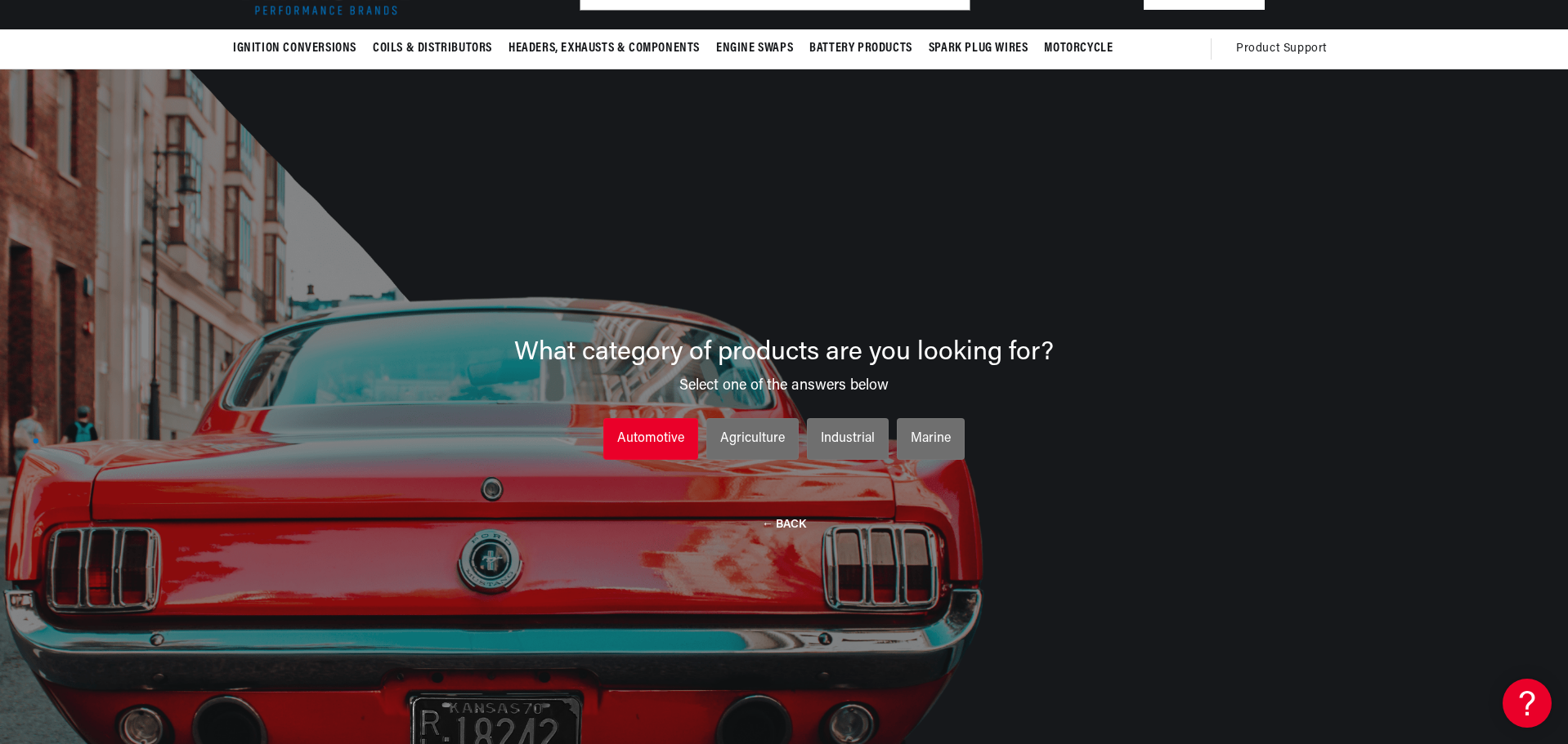
click at [684, 438] on div "Automotive" at bounding box center [650, 439] width 67 height 21
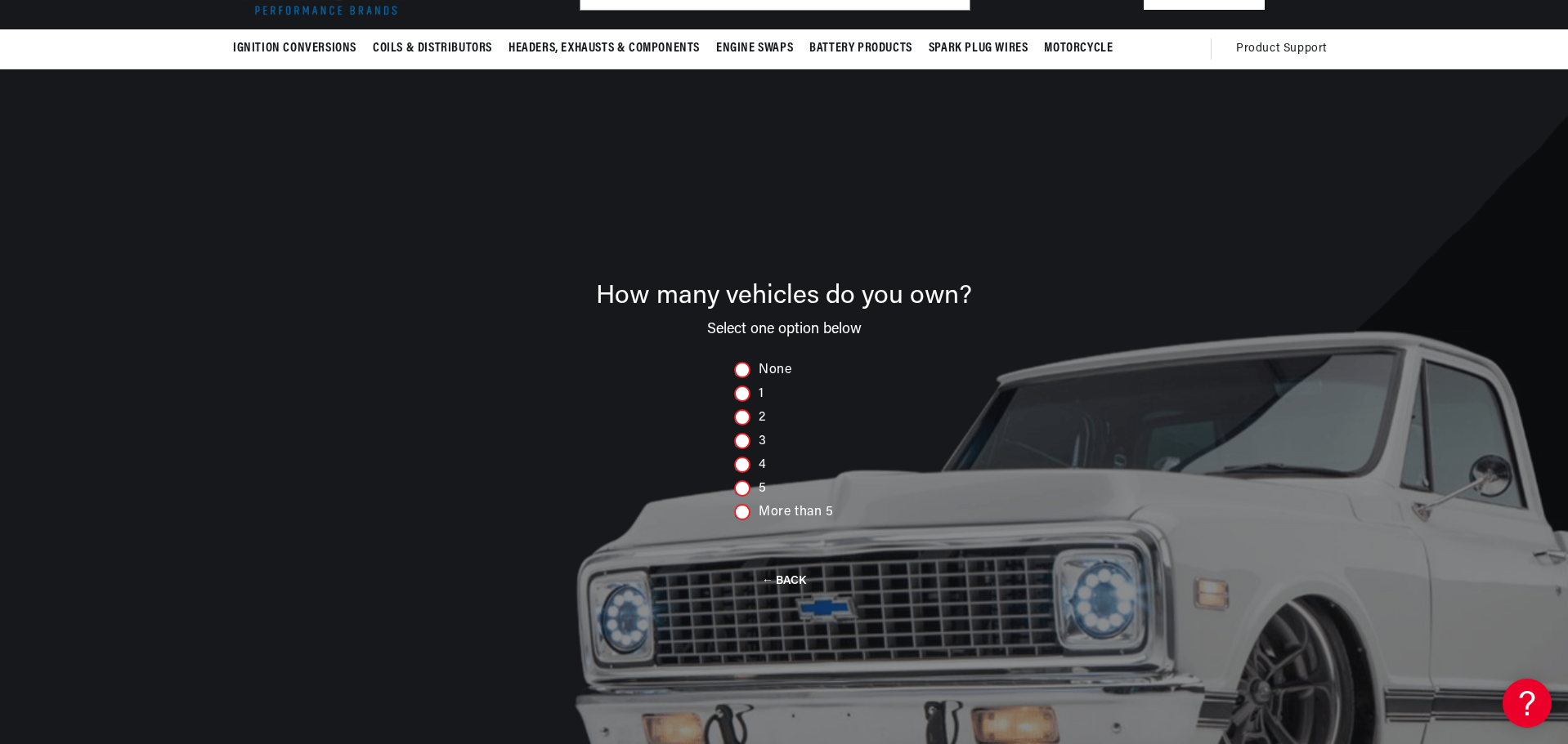
scroll to position [0, 611]
